Goal: Task Accomplishment & Management: Manage account settings

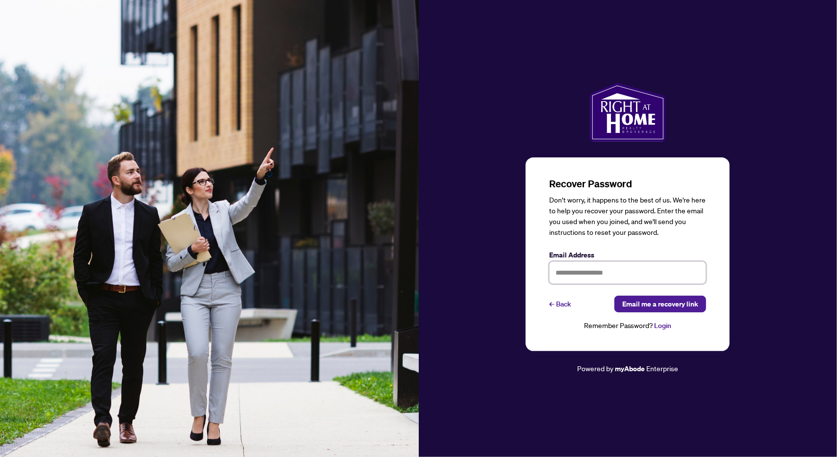
click at [573, 273] on input "text" at bounding box center [627, 272] width 157 height 23
type input "**********"
click at [652, 300] on span "Email me a recovery link" at bounding box center [661, 304] width 76 height 16
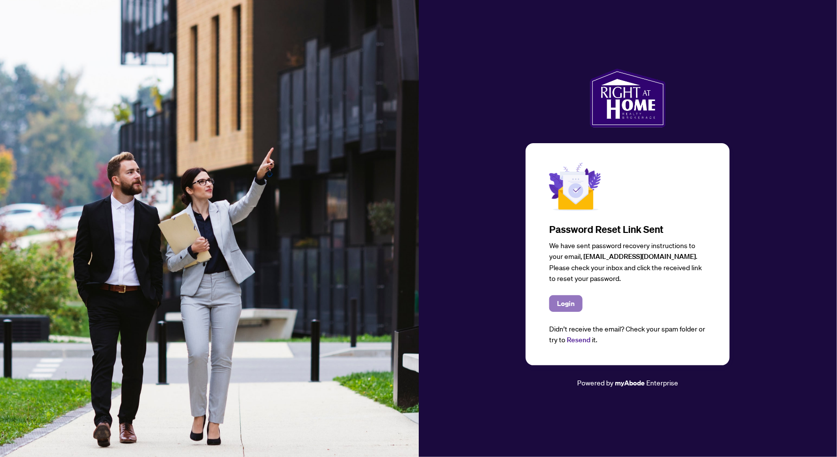
click at [563, 300] on span "Login" at bounding box center [566, 304] width 18 height 16
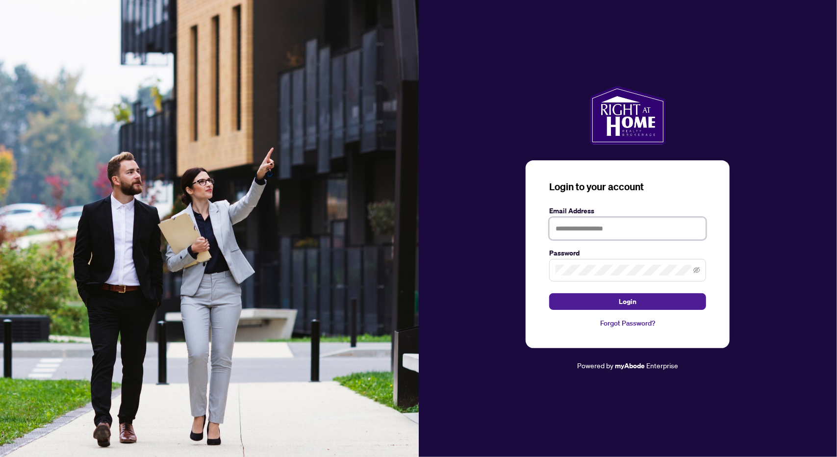
type input "**********"
click at [601, 299] on button "Login" at bounding box center [627, 301] width 157 height 17
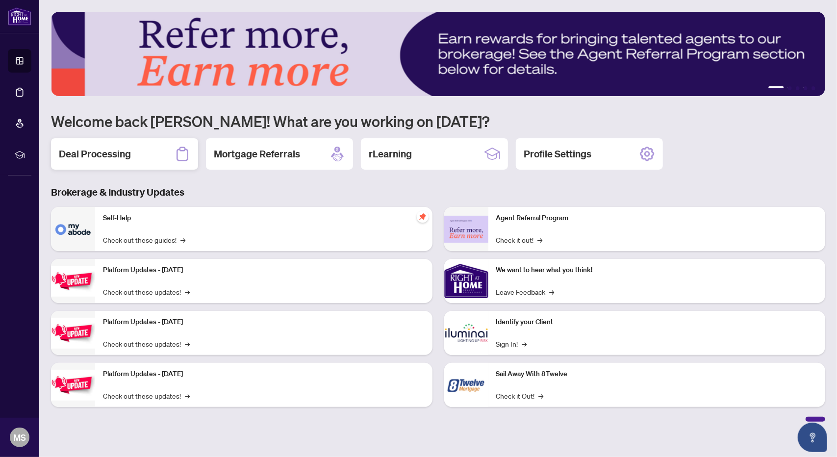
click at [95, 157] on h2 "Deal Processing" at bounding box center [95, 154] width 72 height 14
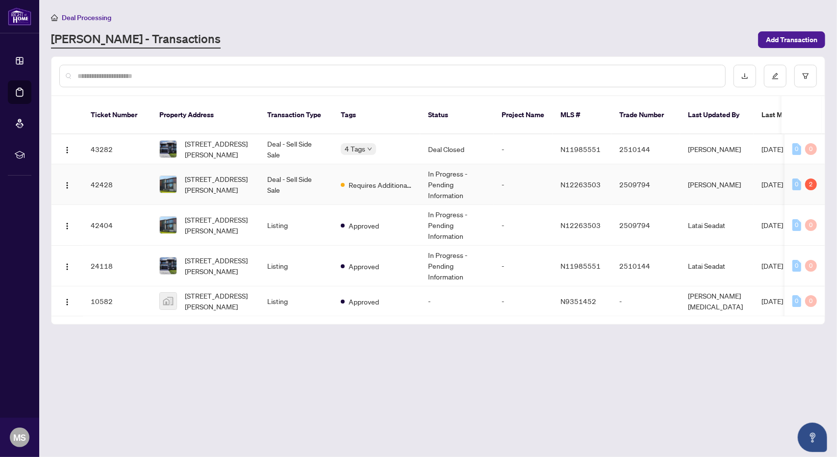
click at [162, 176] on img at bounding box center [168, 184] width 17 height 17
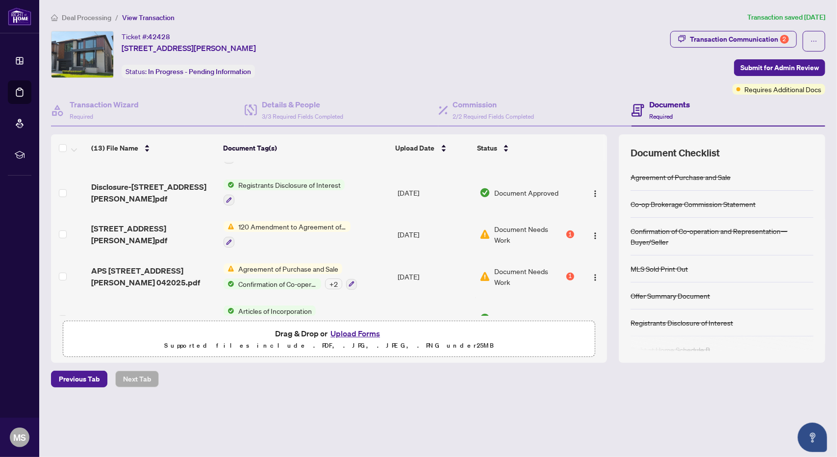
scroll to position [343, 0]
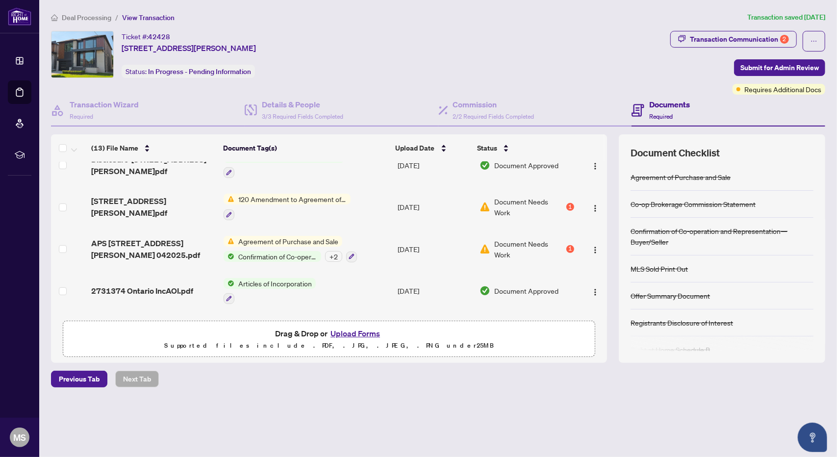
click at [297, 194] on span "120 Amendment to Agreement of Purchase and Sale" at bounding box center [293, 199] width 116 height 11
click at [507, 198] on span "Document Needs Work" at bounding box center [530, 207] width 70 height 22
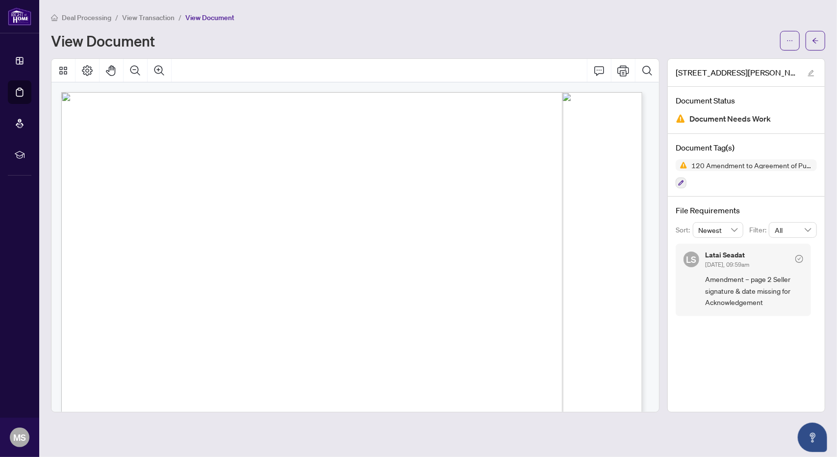
click at [752, 285] on span "Amendment – page 2 Seller signature & date missing for Acknowledgement" at bounding box center [754, 291] width 98 height 34
click at [722, 166] on span "120 Amendment to Agreement of Purchase and Sale" at bounding box center [753, 165] width 130 height 7
click at [710, 157] on div "Document Tag(s) 120 Amendment to Agreement of Purchase and Sale" at bounding box center [746, 165] width 157 height 63
click at [703, 162] on span "120 Amendment to Agreement of Purchase and Sale" at bounding box center [753, 165] width 130 height 7
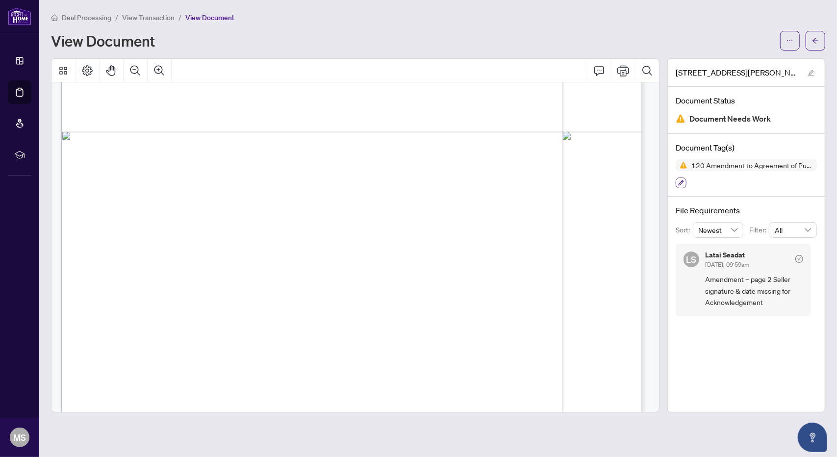
click at [682, 181] on icon "button" at bounding box center [681, 183] width 5 height 5
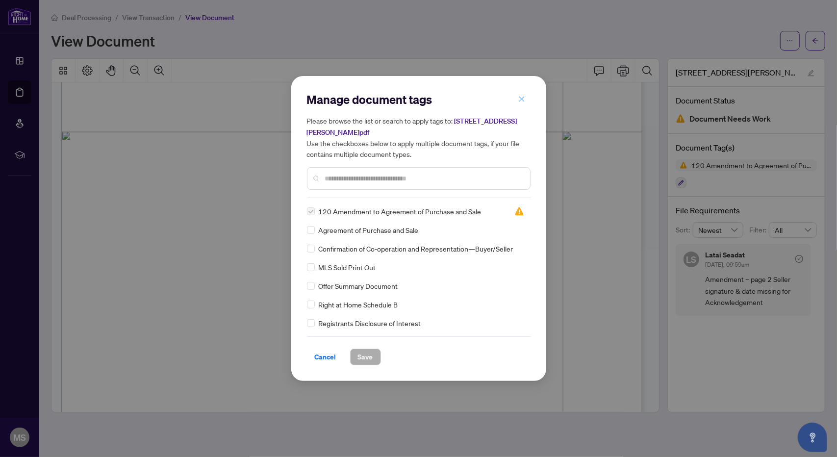
click at [525, 103] on button "button" at bounding box center [522, 99] width 20 height 17
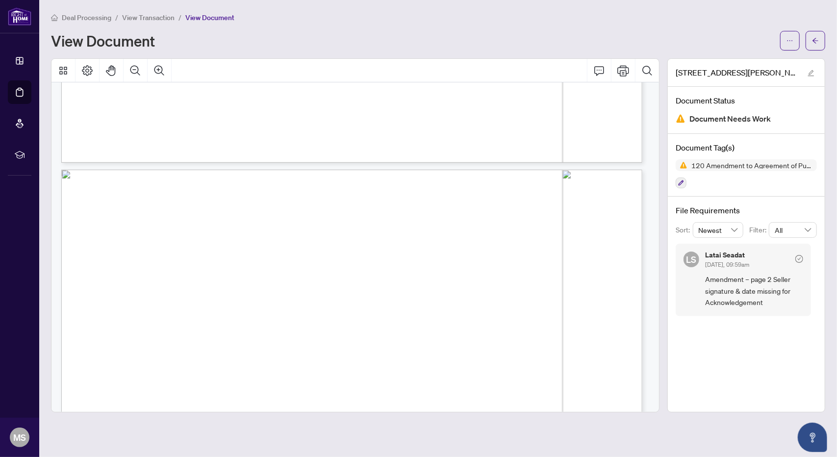
scroll to position [506, 0]
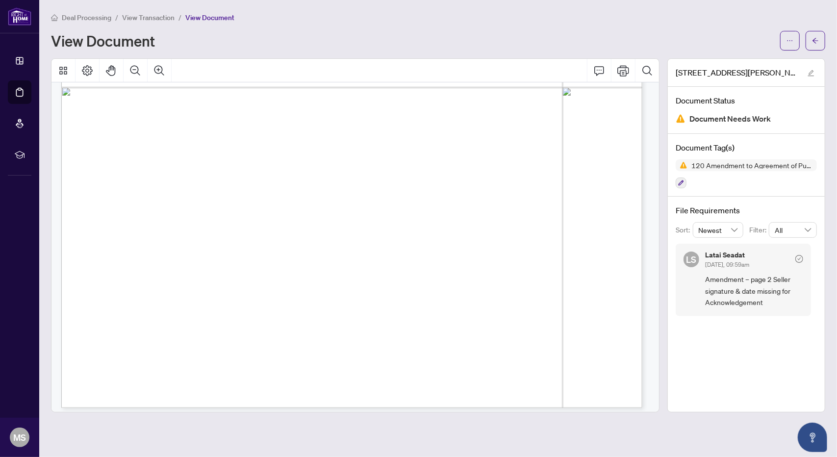
click at [761, 120] on span "Document Needs Work" at bounding box center [730, 118] width 81 height 13
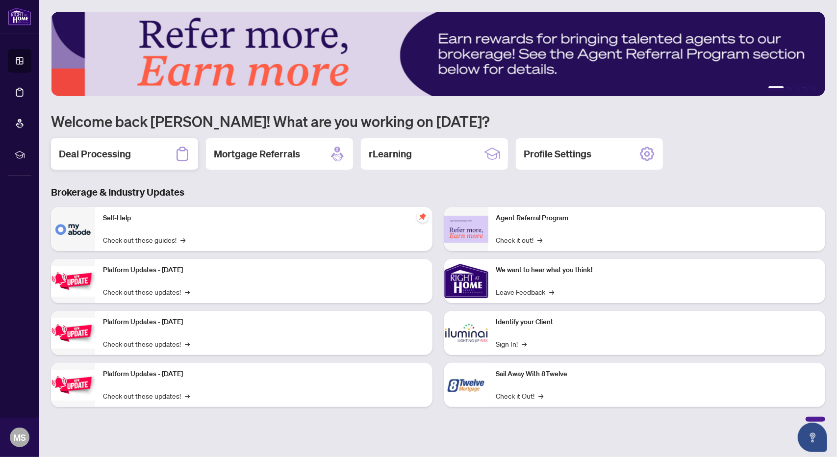
click at [119, 152] on h2 "Deal Processing" at bounding box center [95, 154] width 72 height 14
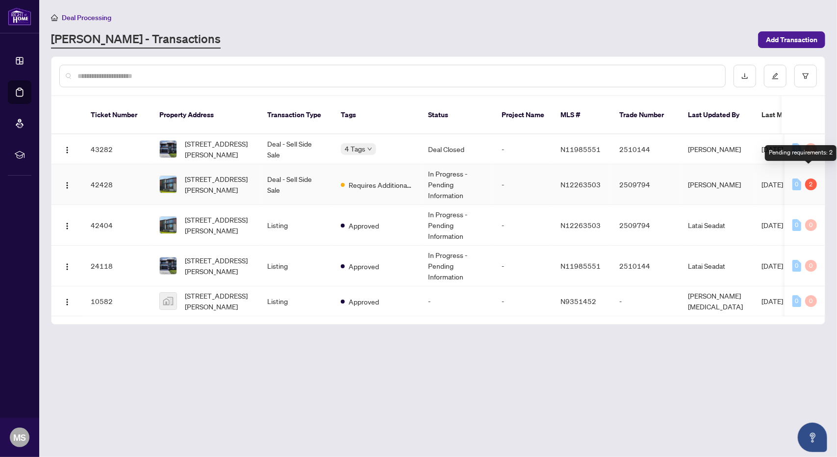
click at [810, 179] on div "2" at bounding box center [812, 185] width 12 height 12
click at [103, 171] on td "42428" at bounding box center [117, 184] width 69 height 41
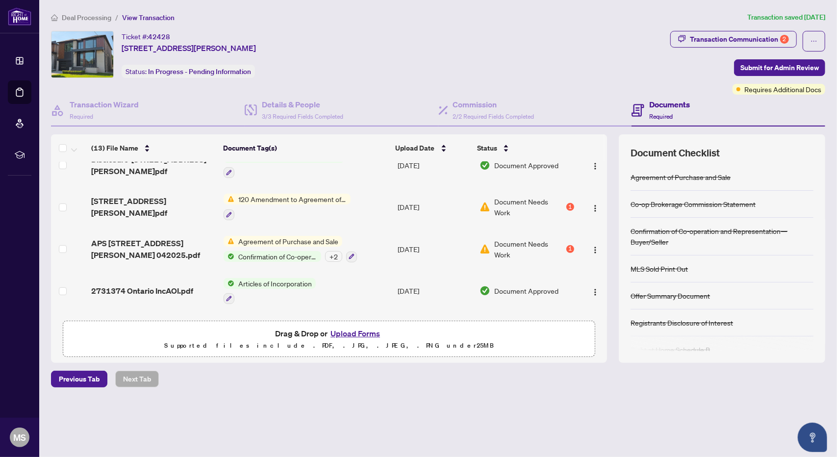
scroll to position [41, 0]
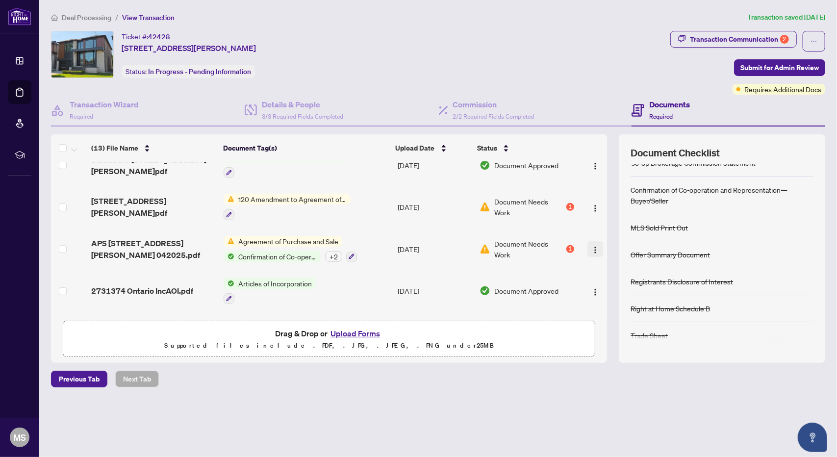
click at [594, 246] on img "button" at bounding box center [596, 250] width 8 height 8
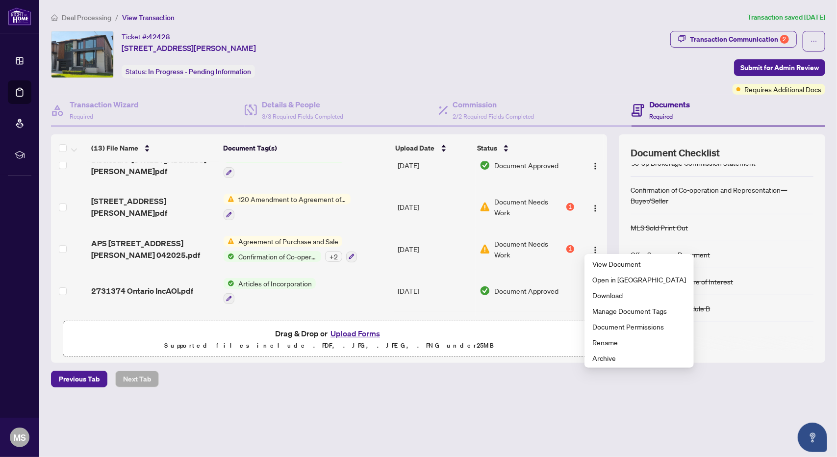
click at [334, 251] on div "+ 2" at bounding box center [333, 256] width 17 height 11
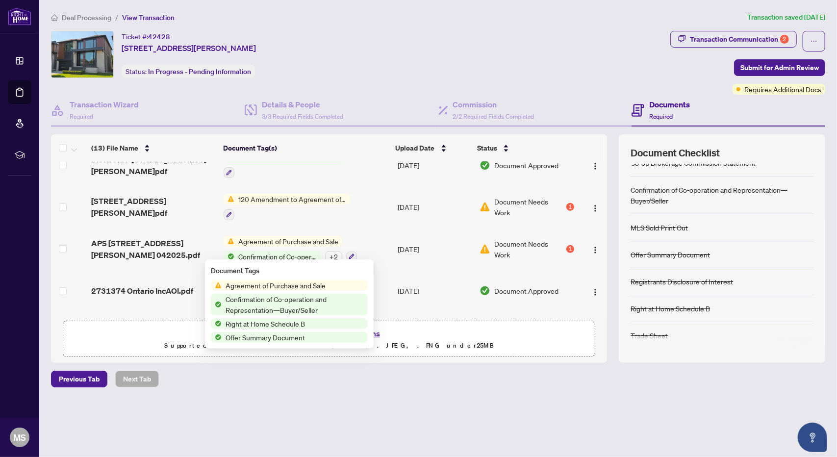
click at [522, 243] on span "Document Needs Work" at bounding box center [530, 249] width 70 height 22
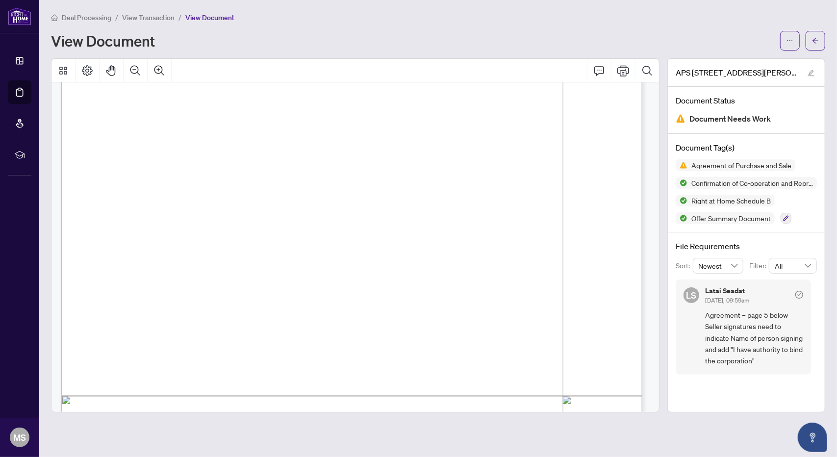
scroll to position [7630, 0]
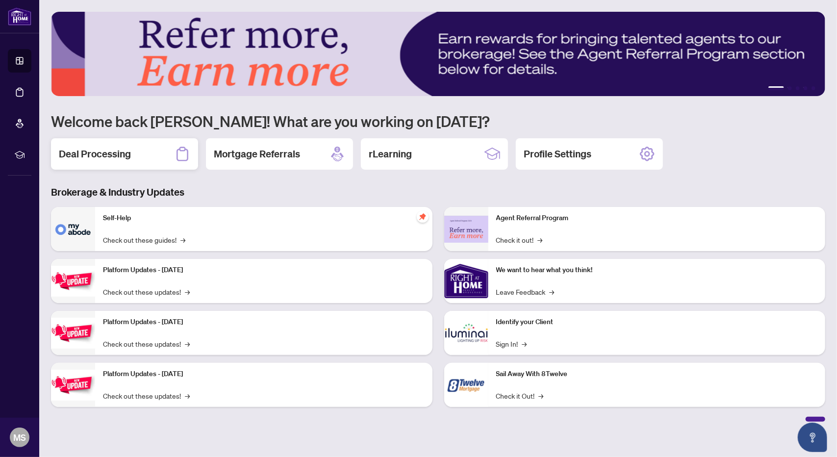
click at [126, 157] on h2 "Deal Processing" at bounding box center [95, 154] width 72 height 14
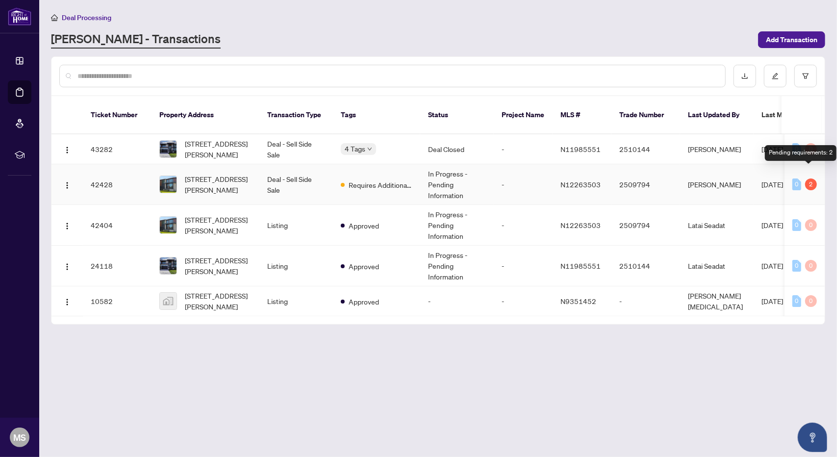
click at [807, 179] on div "2" at bounding box center [812, 185] width 12 height 12
click at [809, 179] on div "2" at bounding box center [812, 185] width 12 height 12
click at [704, 169] on td "[PERSON_NAME]" at bounding box center [717, 184] width 74 height 41
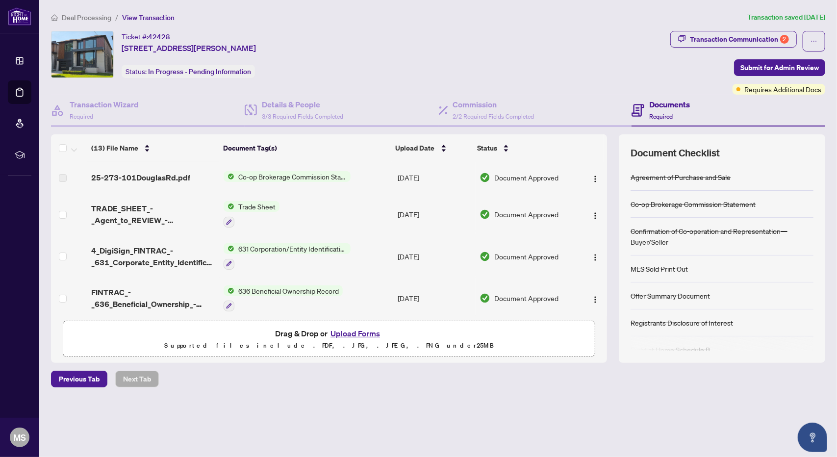
click at [668, 109] on div "Documents Required" at bounding box center [670, 110] width 41 height 23
click at [668, 104] on h4 "Documents" at bounding box center [670, 105] width 41 height 12
click at [496, 113] on span "2/2 Required Fields Completed" at bounding box center [493, 116] width 81 height 7
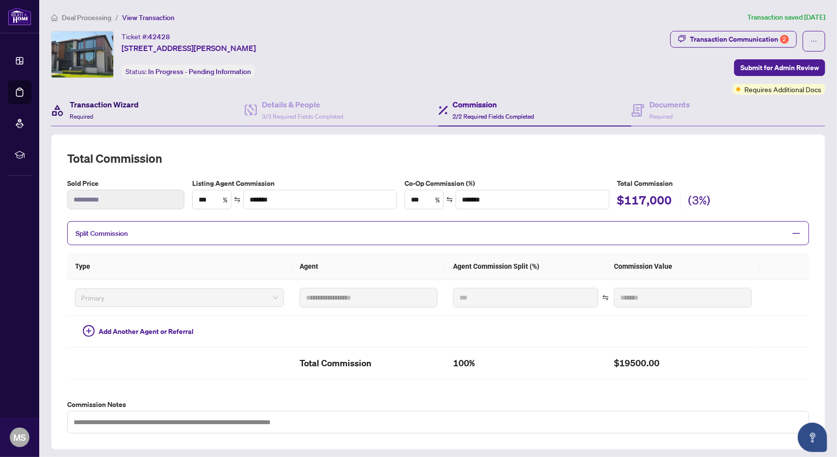
click at [133, 99] on h4 "Transaction Wizard" at bounding box center [104, 105] width 69 height 12
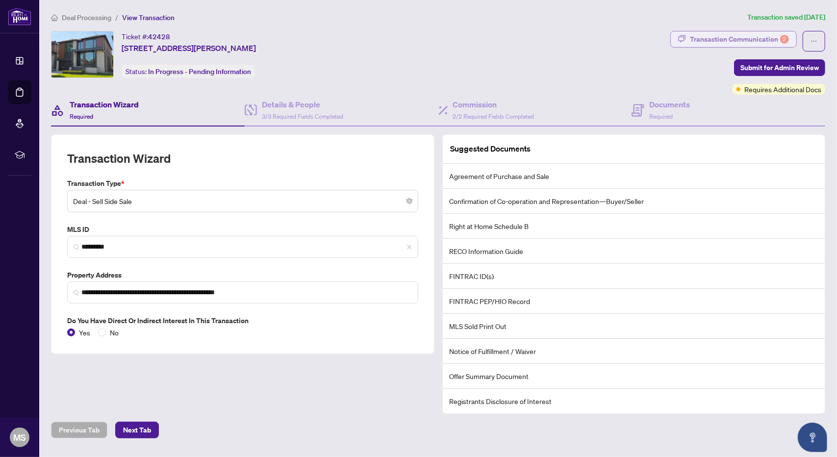
click at [716, 34] on div "Transaction Communication 2" at bounding box center [739, 39] width 99 height 16
type textarea "**********"
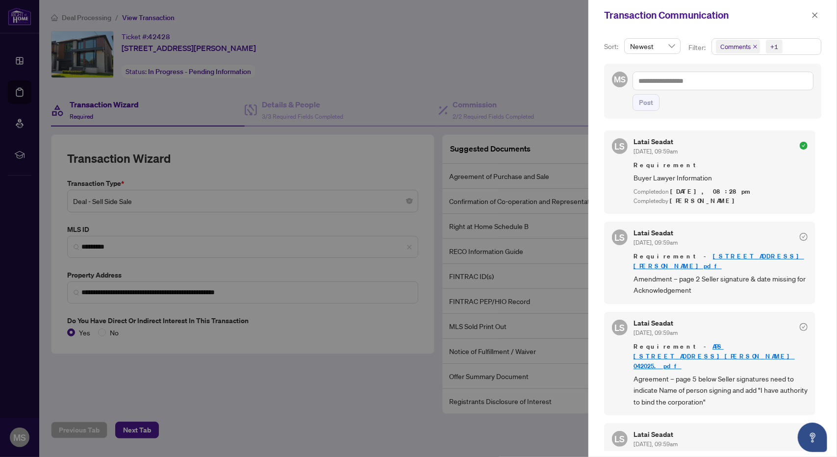
click at [738, 255] on link "[STREET_ADDRESS][PERSON_NAME]pdf" at bounding box center [719, 261] width 171 height 18
click at [188, 41] on div at bounding box center [418, 228] width 837 height 457
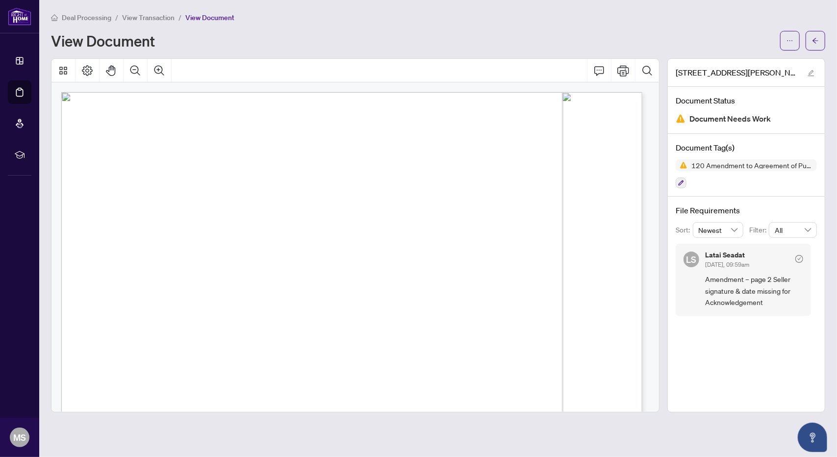
click at [712, 230] on span "Newest" at bounding box center [718, 230] width 39 height 15
click at [716, 260] on div "Oldest" at bounding box center [718, 265] width 35 height 11
click at [715, 229] on span "Oldest" at bounding box center [718, 230] width 39 height 15
click at [716, 250] on div "Newest" at bounding box center [718, 249] width 35 height 11
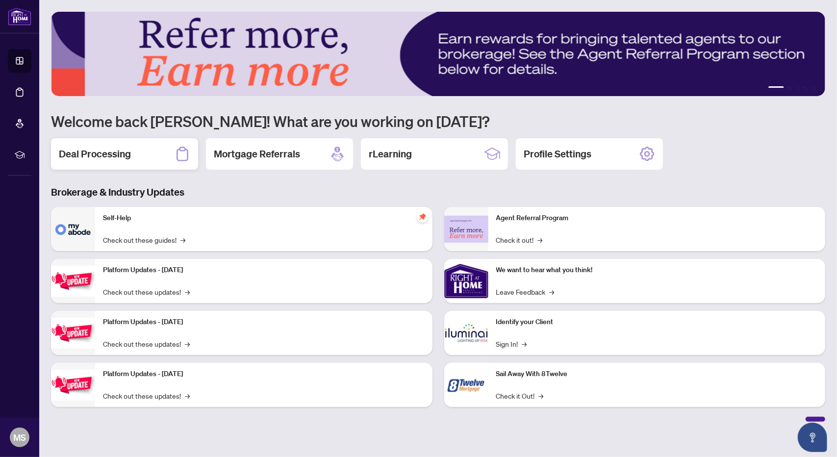
click at [100, 157] on h2 "Deal Processing" at bounding box center [95, 154] width 72 height 14
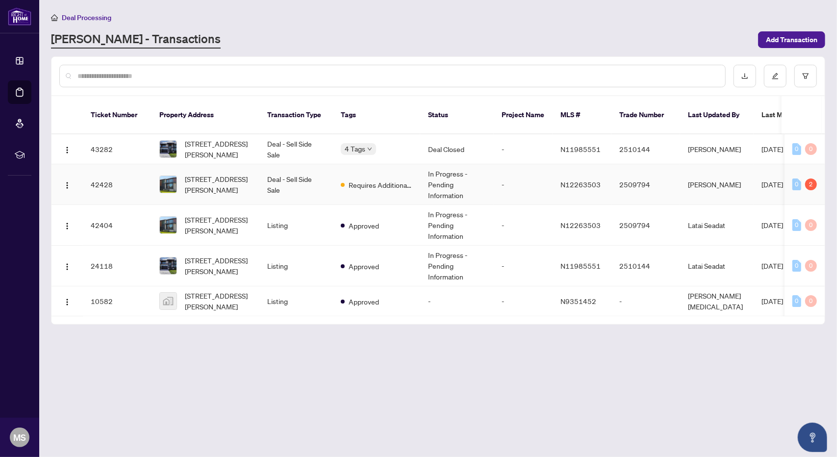
click at [457, 174] on td "In Progress - Pending Information" at bounding box center [457, 184] width 74 height 41
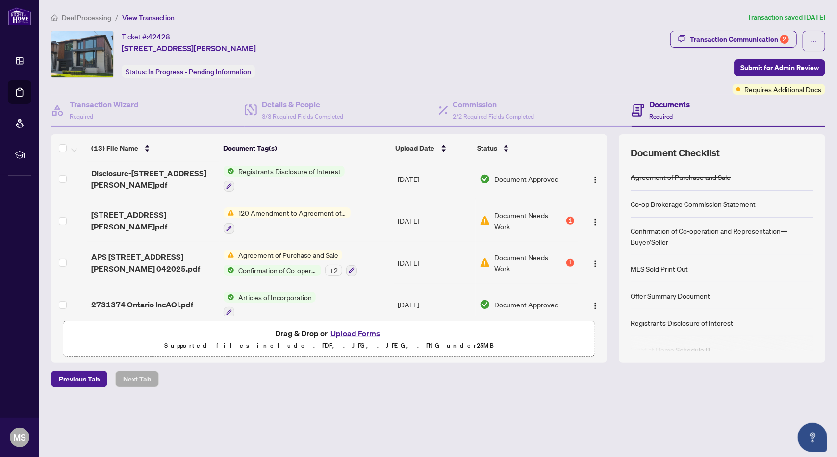
scroll to position [332, 0]
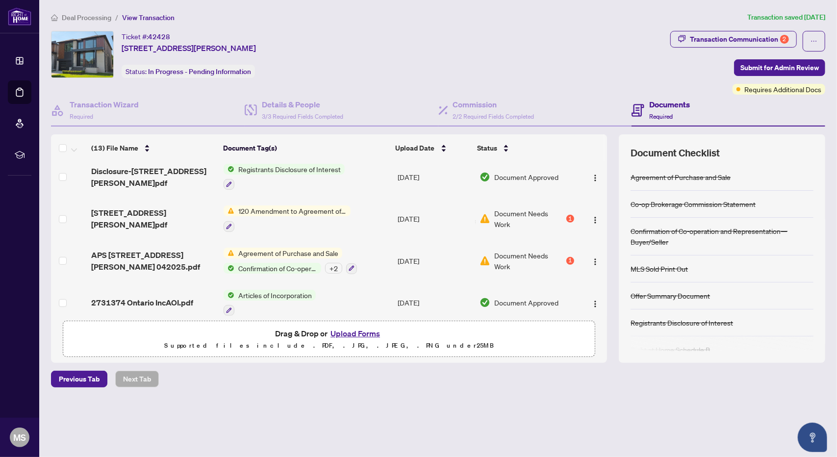
click at [515, 251] on span "Document Needs Work" at bounding box center [530, 261] width 70 height 22
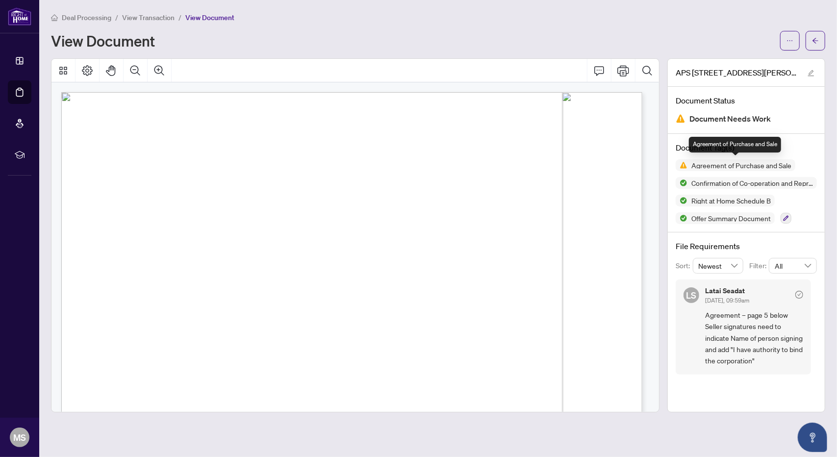
click at [710, 163] on span "Agreement of Purchase and Sale" at bounding box center [742, 165] width 108 height 7
